Goal: Task Accomplishment & Management: Manage account settings

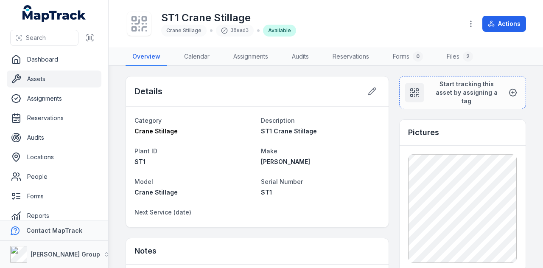
click at [45, 80] on link "Assets" at bounding box center [54, 78] width 95 height 17
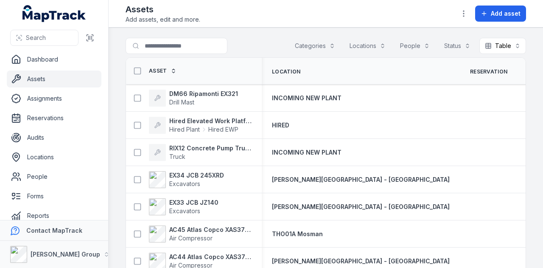
click at [316, 46] on button "Categories" at bounding box center [314, 46] width 51 height 16
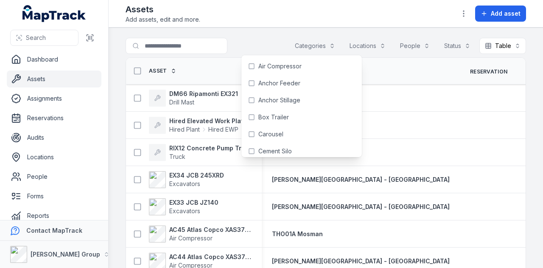
scroll to position [2, 0]
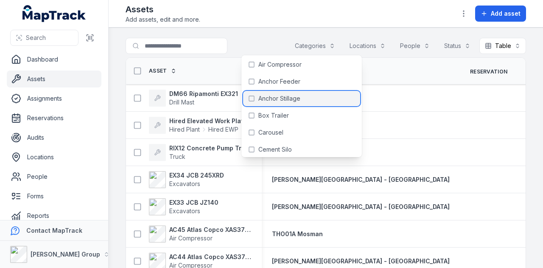
click at [285, 102] on span "Anchor Stillage" at bounding box center [279, 98] width 42 height 8
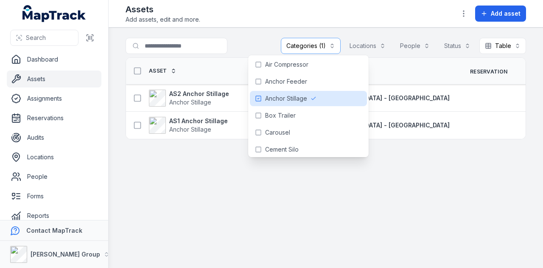
click at [234, 26] on header "Toggle Navigation Assets Add assets, edit and more. Add asset" at bounding box center [326, 14] width 434 height 28
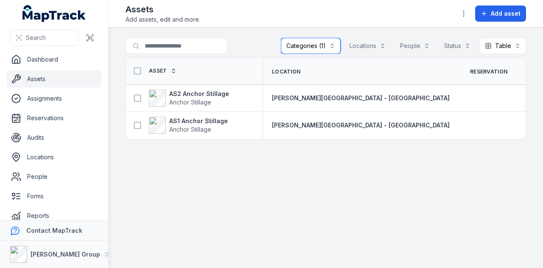
click at [310, 44] on button "Categories (1)" at bounding box center [311, 46] width 60 height 16
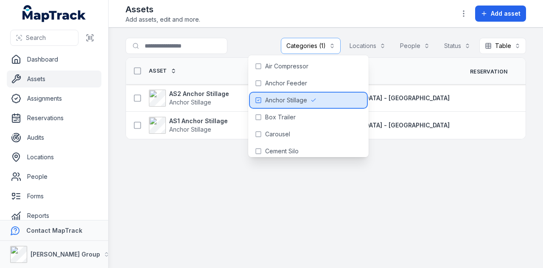
click at [259, 100] on icon at bounding box center [258, 100] width 7 height 7
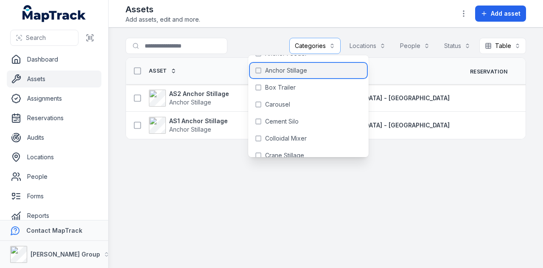
scroll to position [42, 0]
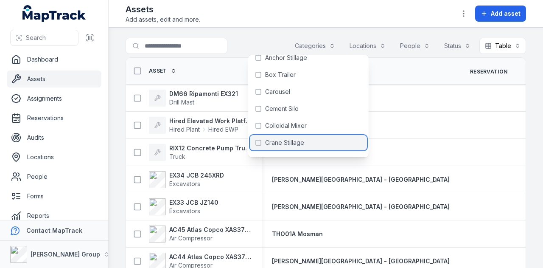
click at [302, 139] on span "Crane Stillage" at bounding box center [284, 142] width 39 height 8
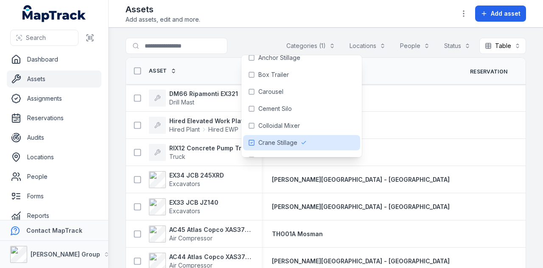
click at [252, 27] on header "Toggle Navigation Assets Add assets, edit and more. Add asset" at bounding box center [326, 14] width 434 height 28
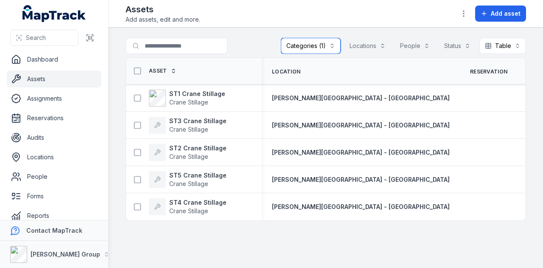
click at [326, 45] on button "Categories (1)" at bounding box center [311, 46] width 60 height 16
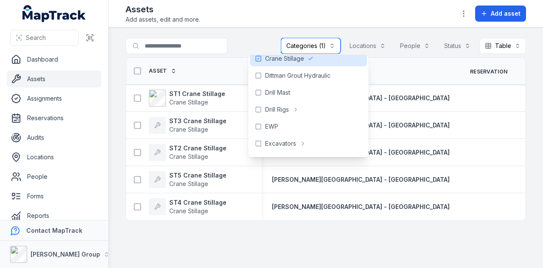
scroll to position [85, 0]
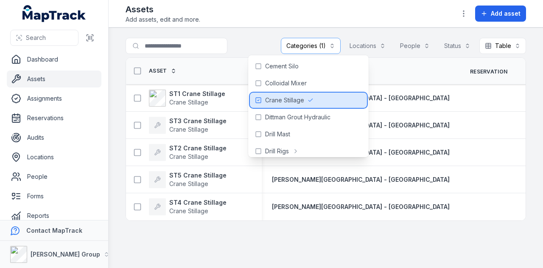
click at [285, 101] on span "Crane Stillage" at bounding box center [284, 100] width 39 height 8
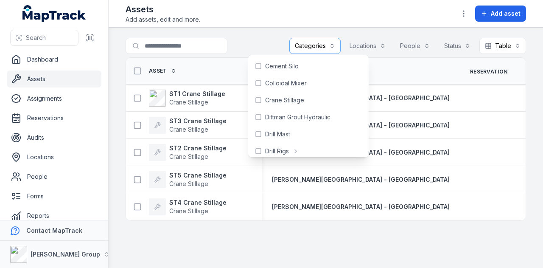
click at [261, 30] on main "Search for assets Categories Locations People Status Table ***** Asset Location…" at bounding box center [326, 148] width 434 height 240
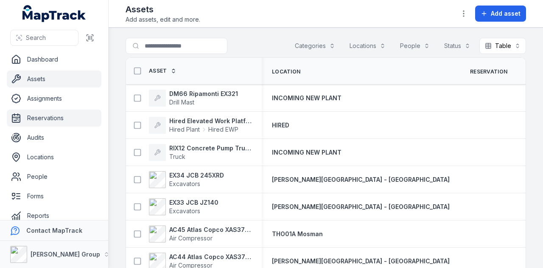
click at [63, 122] on link "Reservations" at bounding box center [54, 117] width 95 height 17
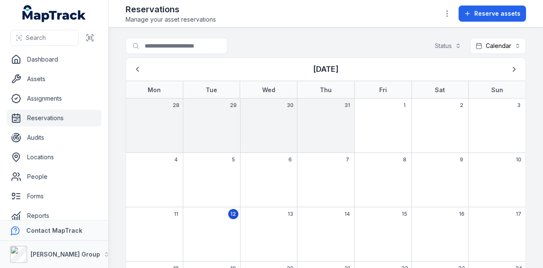
scroll to position [85, 0]
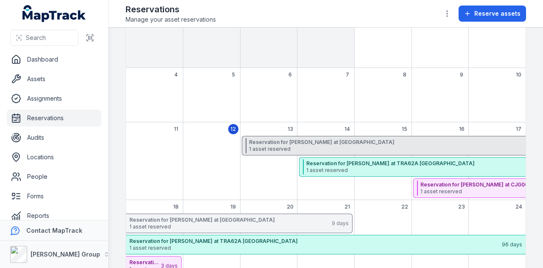
click at [345, 146] on span "1 asset reserved" at bounding box center [433, 148] width 369 height 7
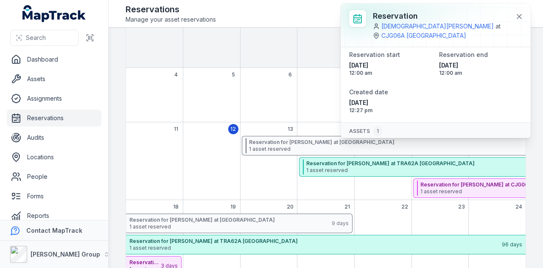
scroll to position [53, 0]
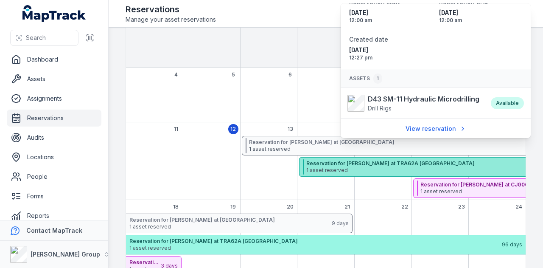
click at [321, 168] on span "1 asset reserved" at bounding box center [489, 170] width 366 height 7
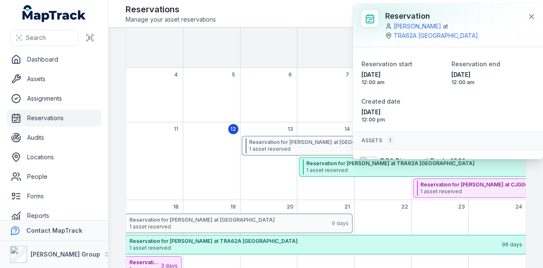
scroll to position [31, 0]
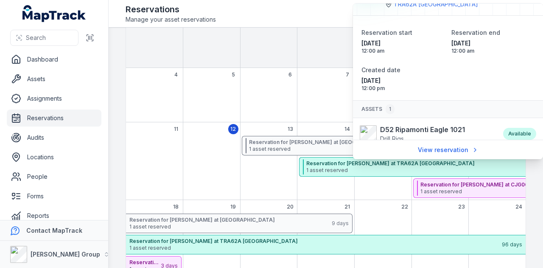
click at [229, 168] on div "August 2025" at bounding box center [211, 168] width 57 height 64
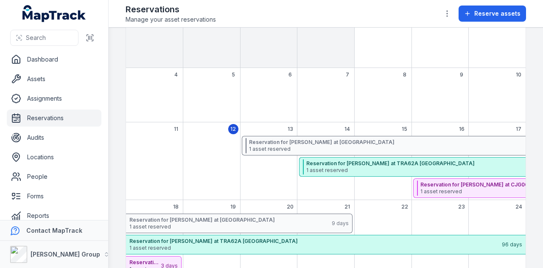
click at [66, 70] on ul "Dashboard Assets Assignments Reservations Audits Locations People Forms Reports…" at bounding box center [54, 157] width 95 height 212
click at [63, 77] on link "Assets" at bounding box center [54, 78] width 95 height 17
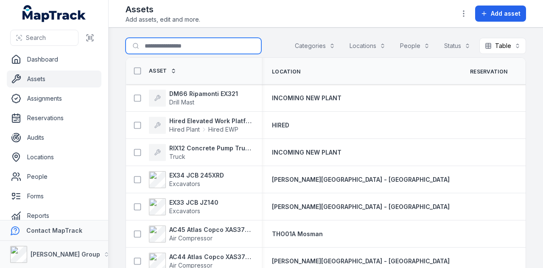
click at [187, 43] on input "Search for assets" at bounding box center [194, 46] width 136 height 16
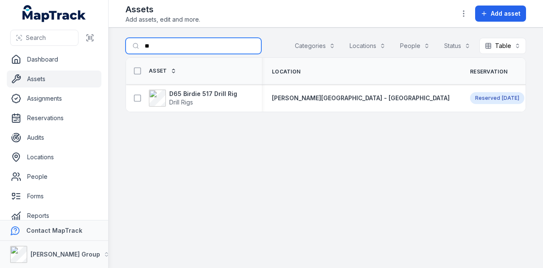
type input "*"
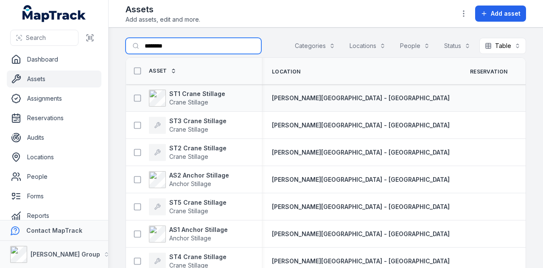
scroll to position [20, 0]
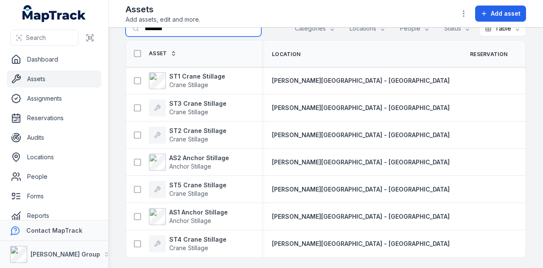
type input "********"
click at [188, 99] on strong "ST3 Crane Stillage" at bounding box center [197, 103] width 57 height 8
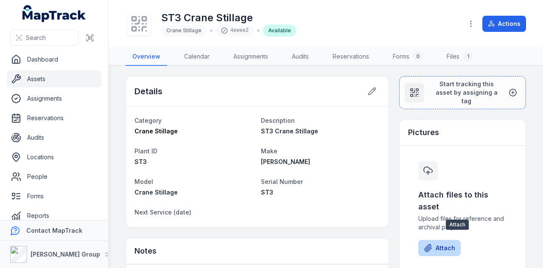
click at [441, 241] on button "Attach" at bounding box center [439, 248] width 42 height 16
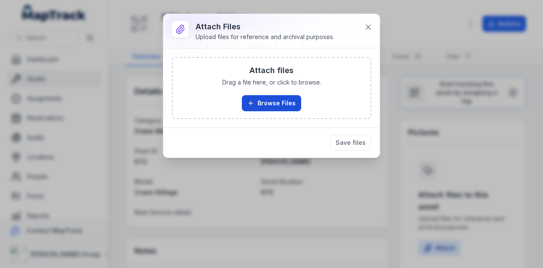
click at [292, 107] on button "Browse Files" at bounding box center [271, 103] width 59 height 16
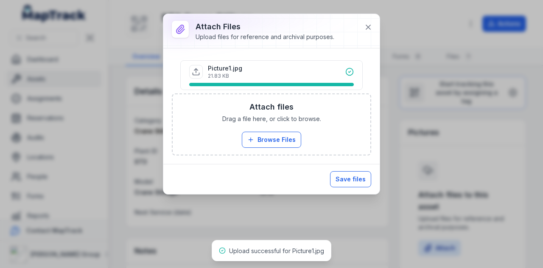
click at [357, 176] on button "Save files" at bounding box center [350, 179] width 41 height 16
